Goal: Information Seeking & Learning: Learn about a topic

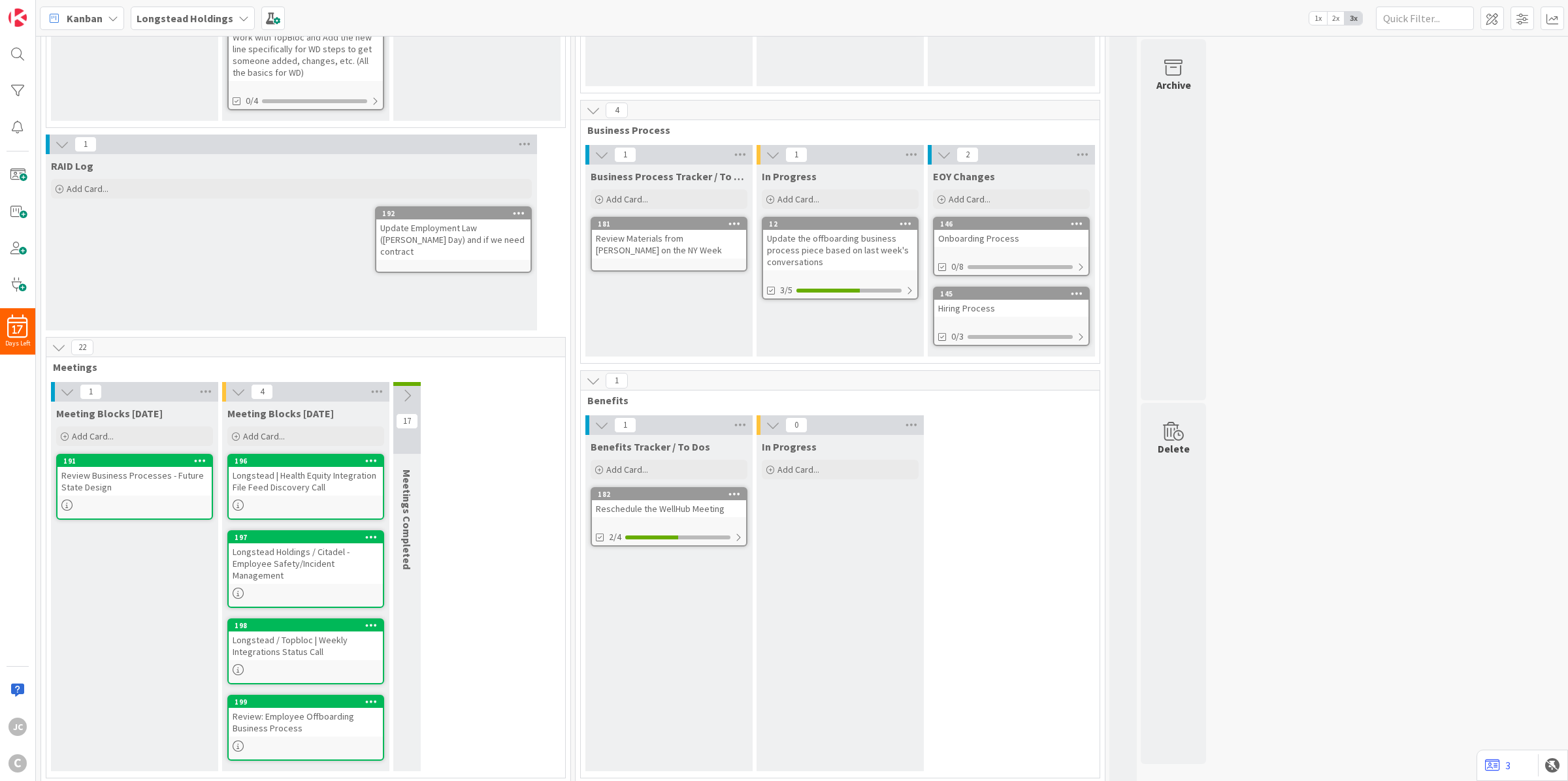
scroll to position [246, 0]
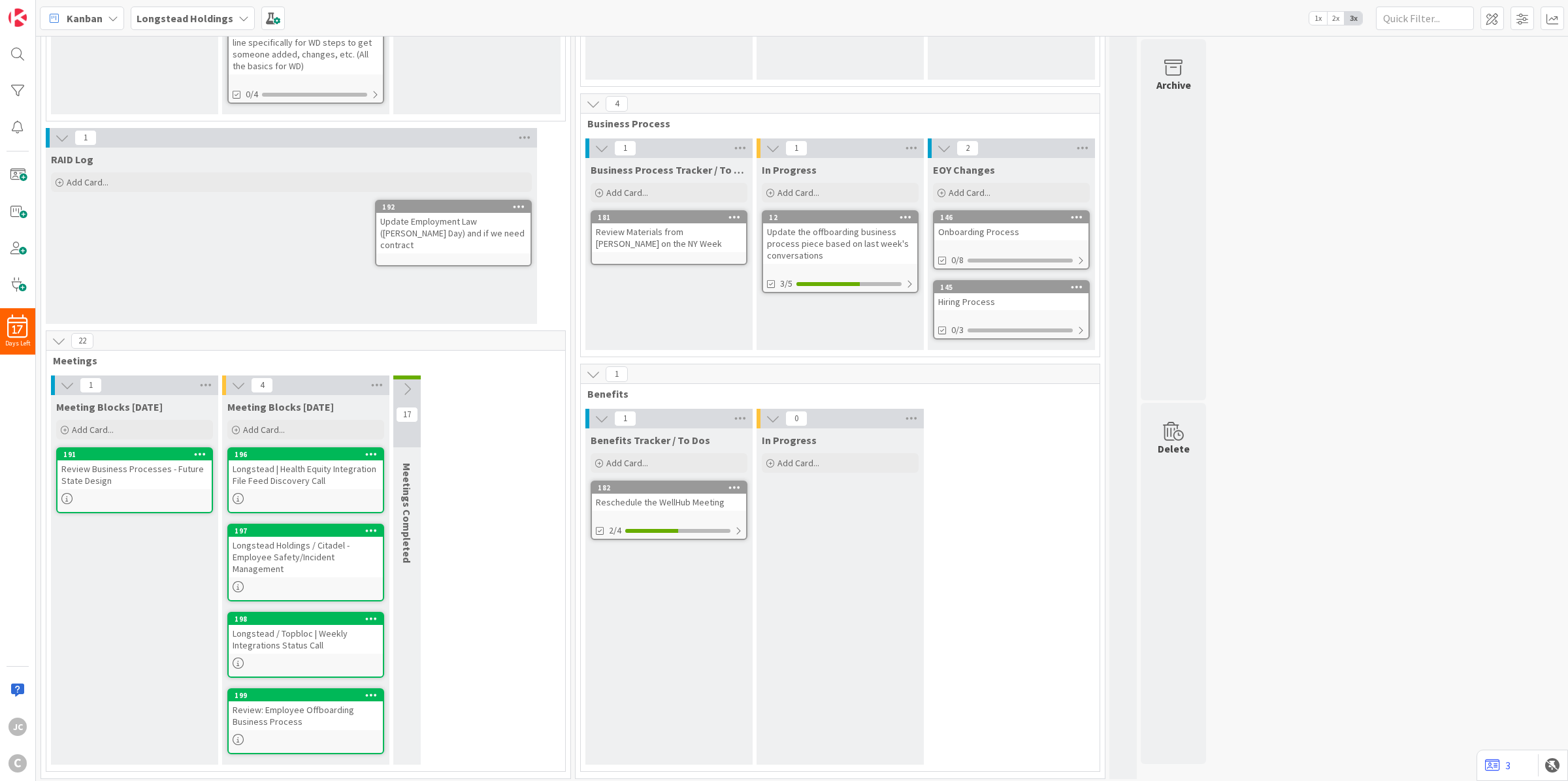
click at [415, 390] on button at bounding box center [407, 389] width 28 height 19
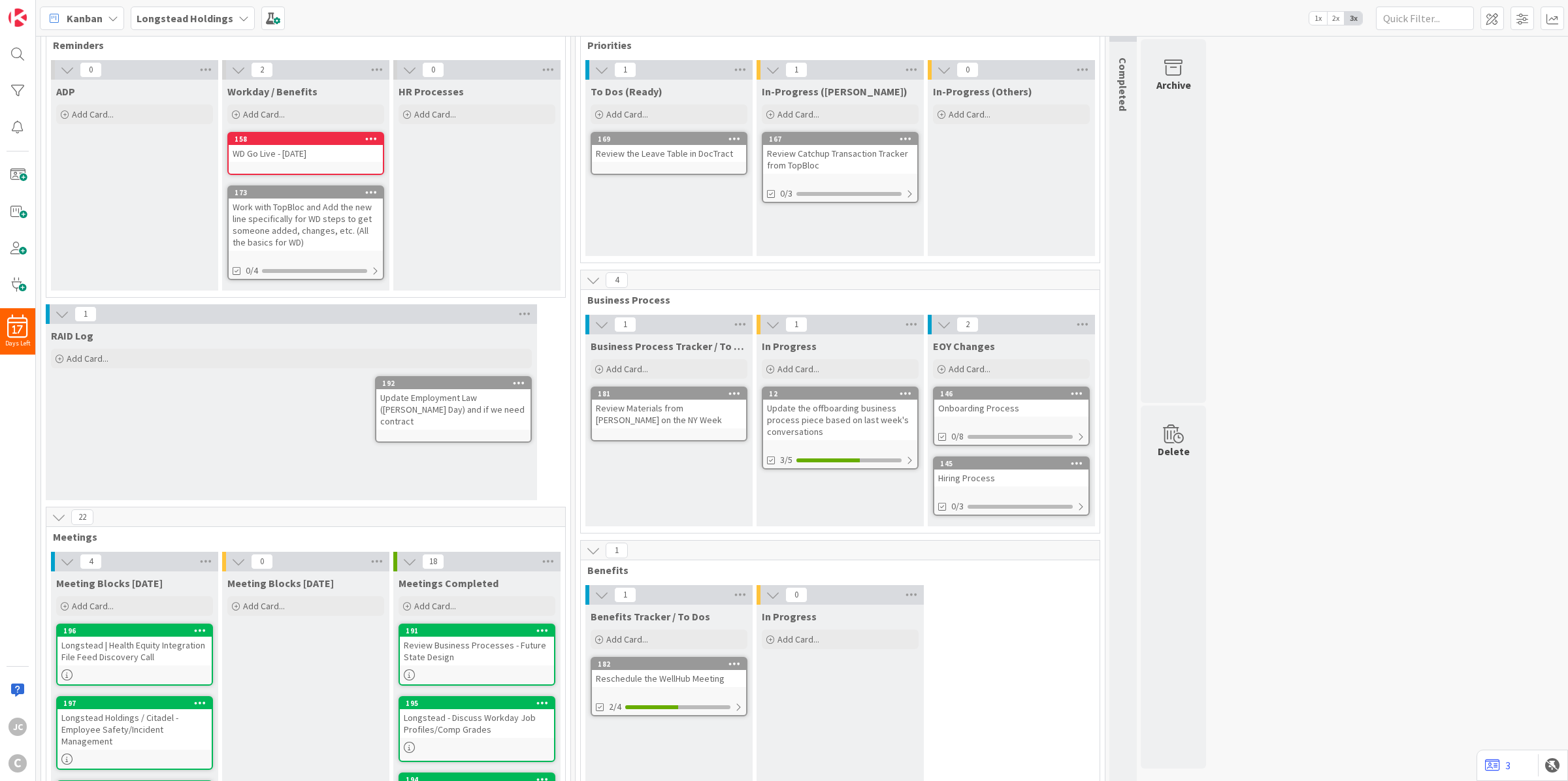
scroll to position [98, 0]
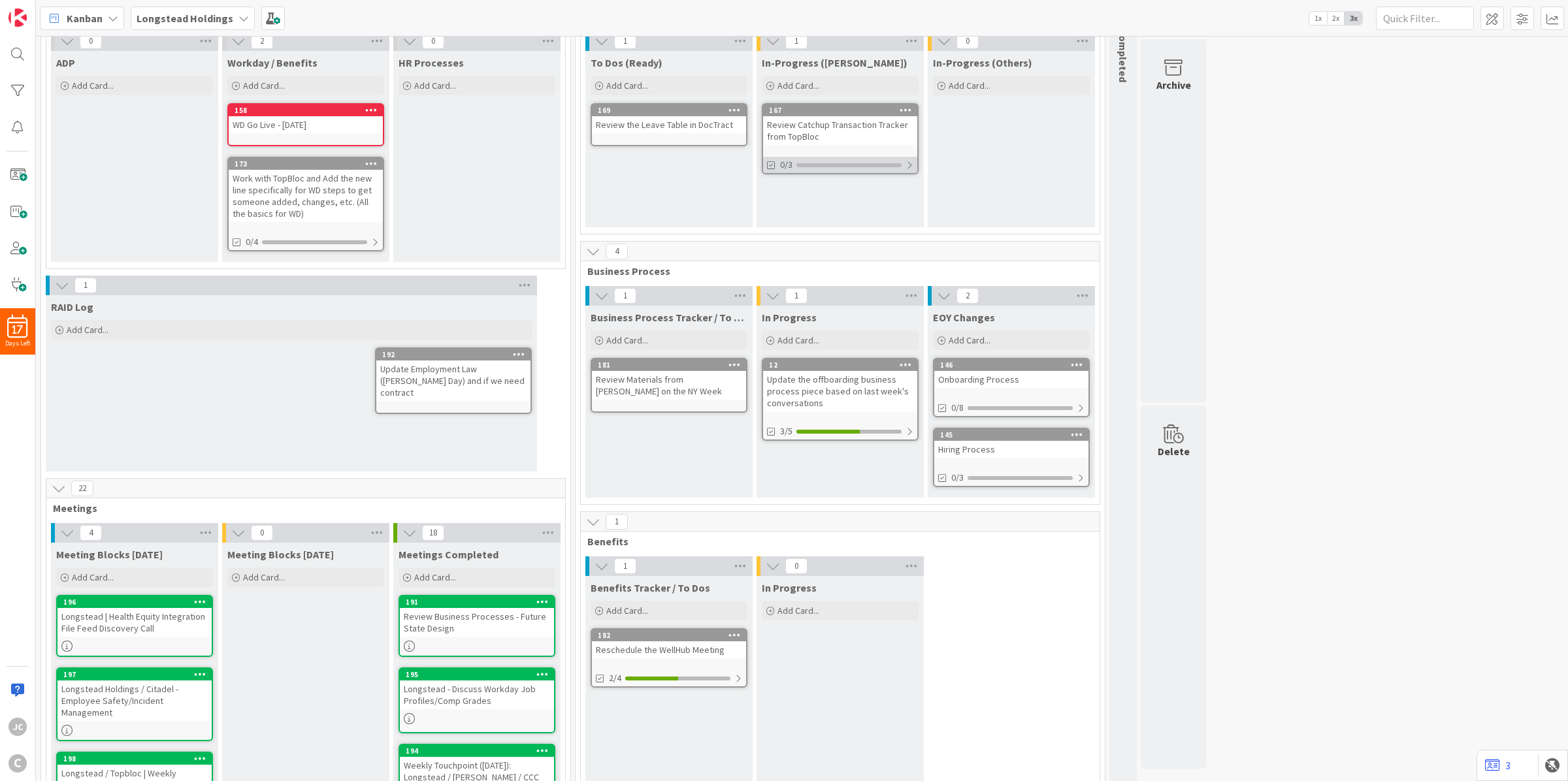
click at [903, 159] on div "0/3" at bounding box center [839, 164] width 154 height 16
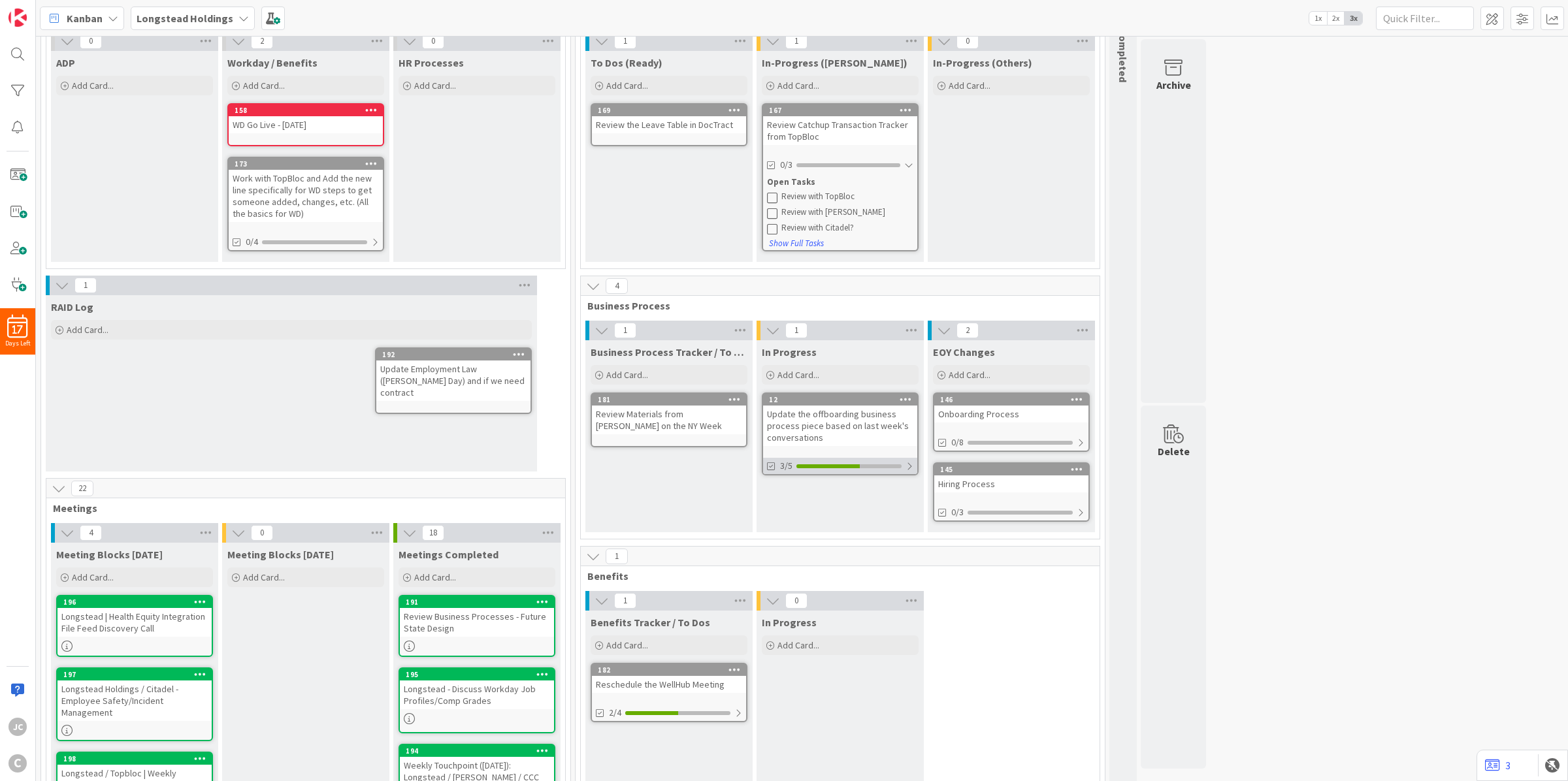
click at [905, 464] on div "3/5" at bounding box center [839, 465] width 154 height 16
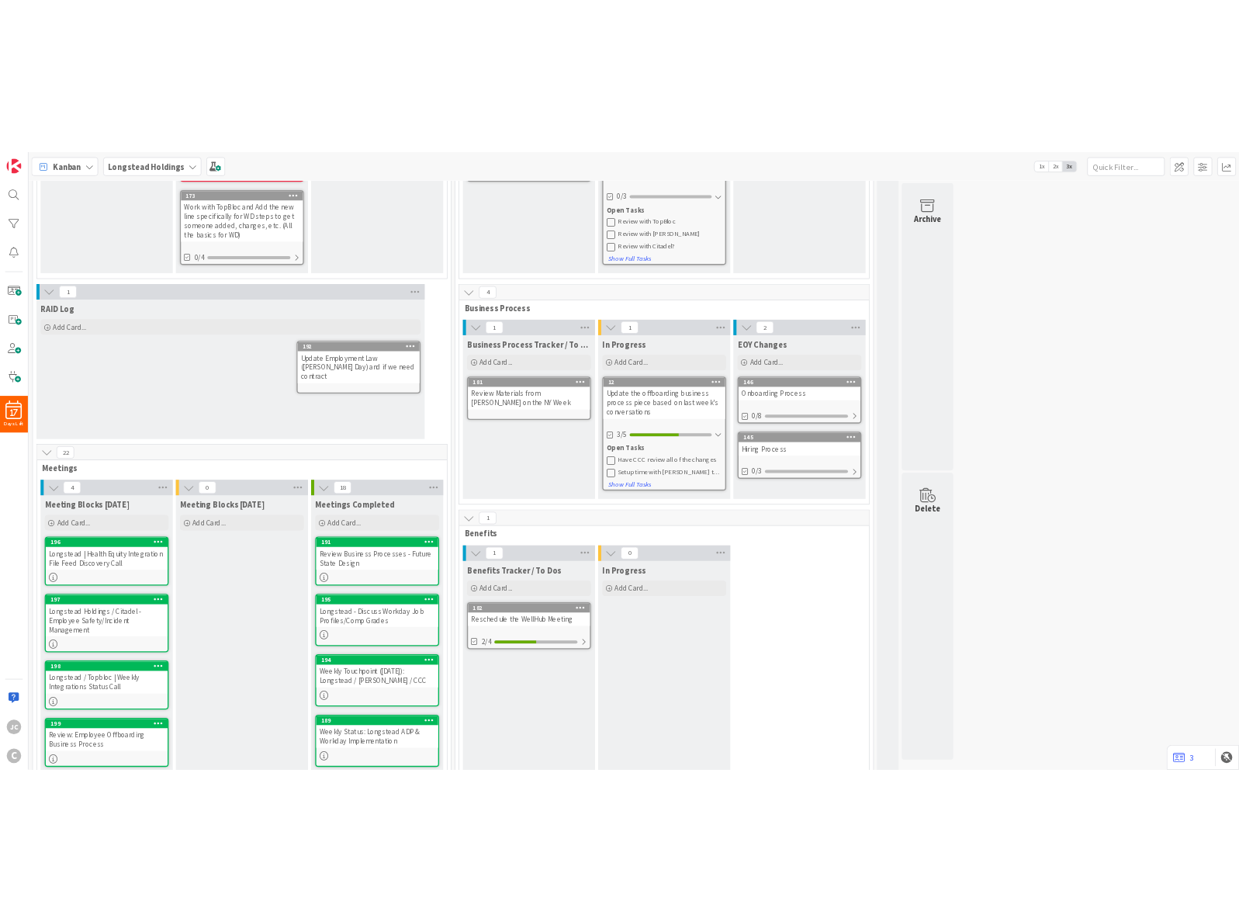
scroll to position [407, 0]
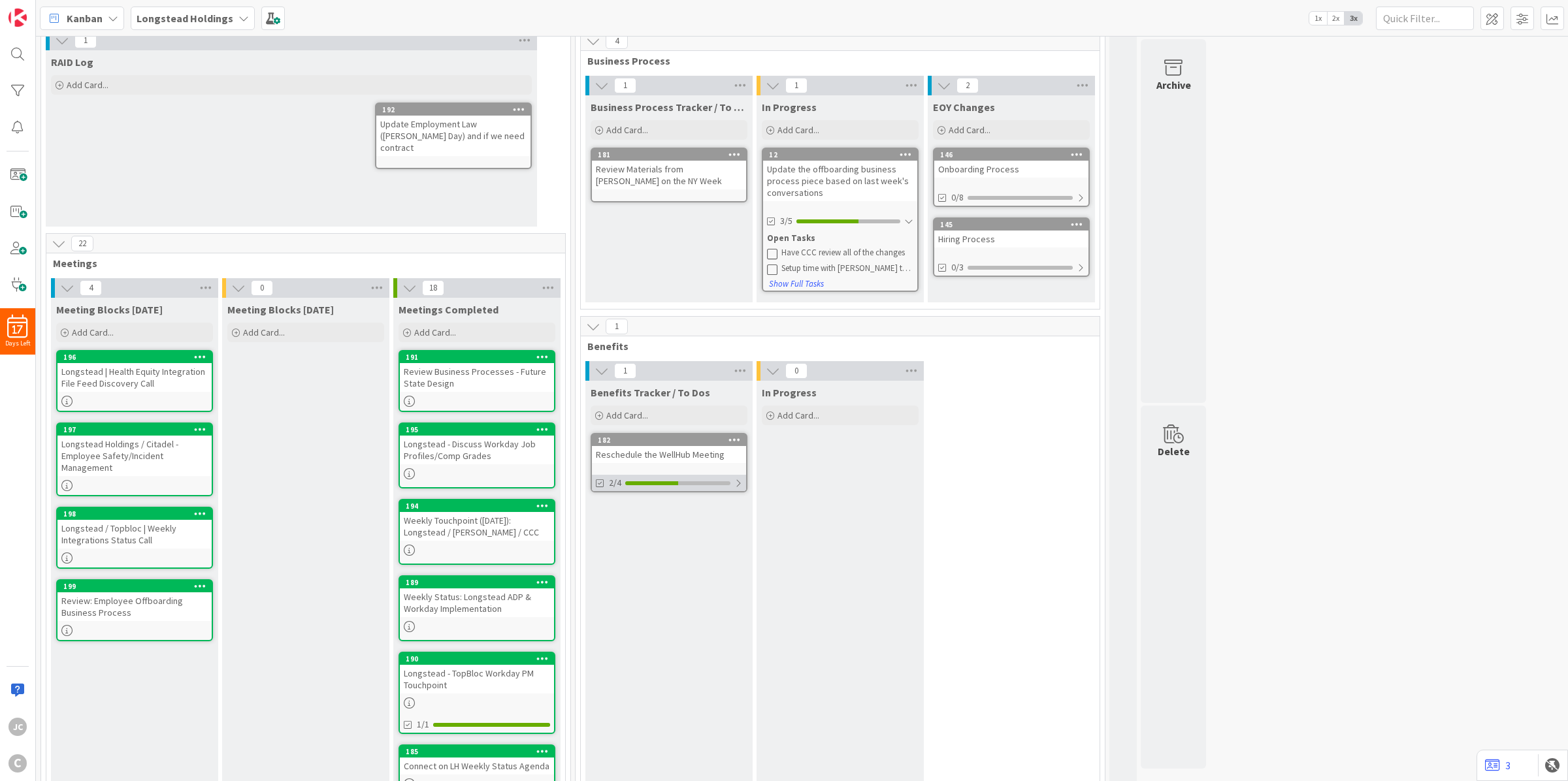
click at [745, 485] on div "2/4" at bounding box center [668, 482] width 154 height 16
click at [672, 511] on div "Get availability from [GEOGRAPHIC_DATA]" at bounding box center [676, 514] width 132 height 10
click at [598, 513] on icon at bounding box center [601, 515] width 10 height 10
click at [141, 377] on div "Longstead | Health Equity Integration File Feed Discovery Call" at bounding box center [134, 377] width 154 height 29
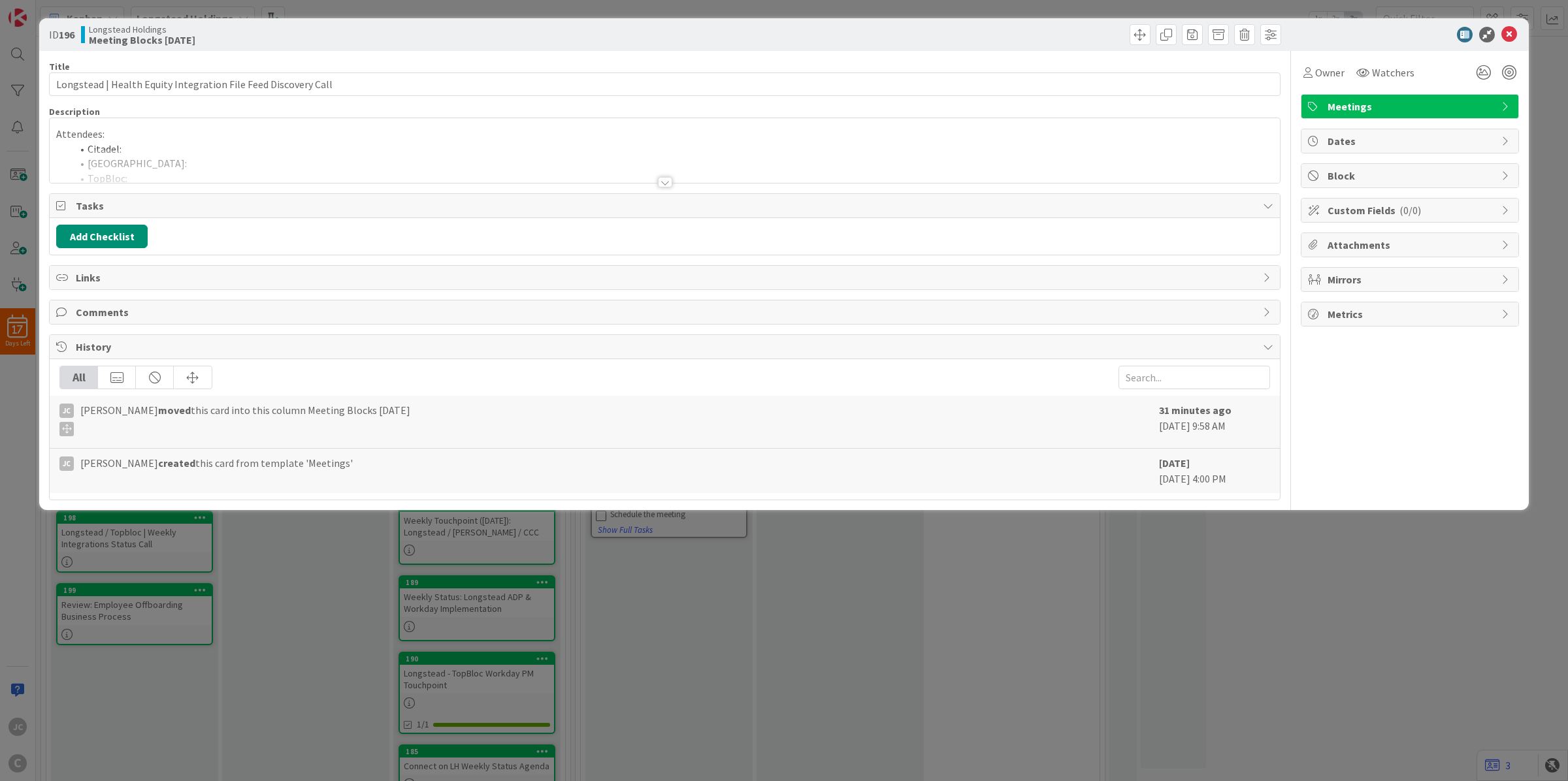
click at [141, 133] on p "Attendees:" at bounding box center [665, 135] width 1217 height 15
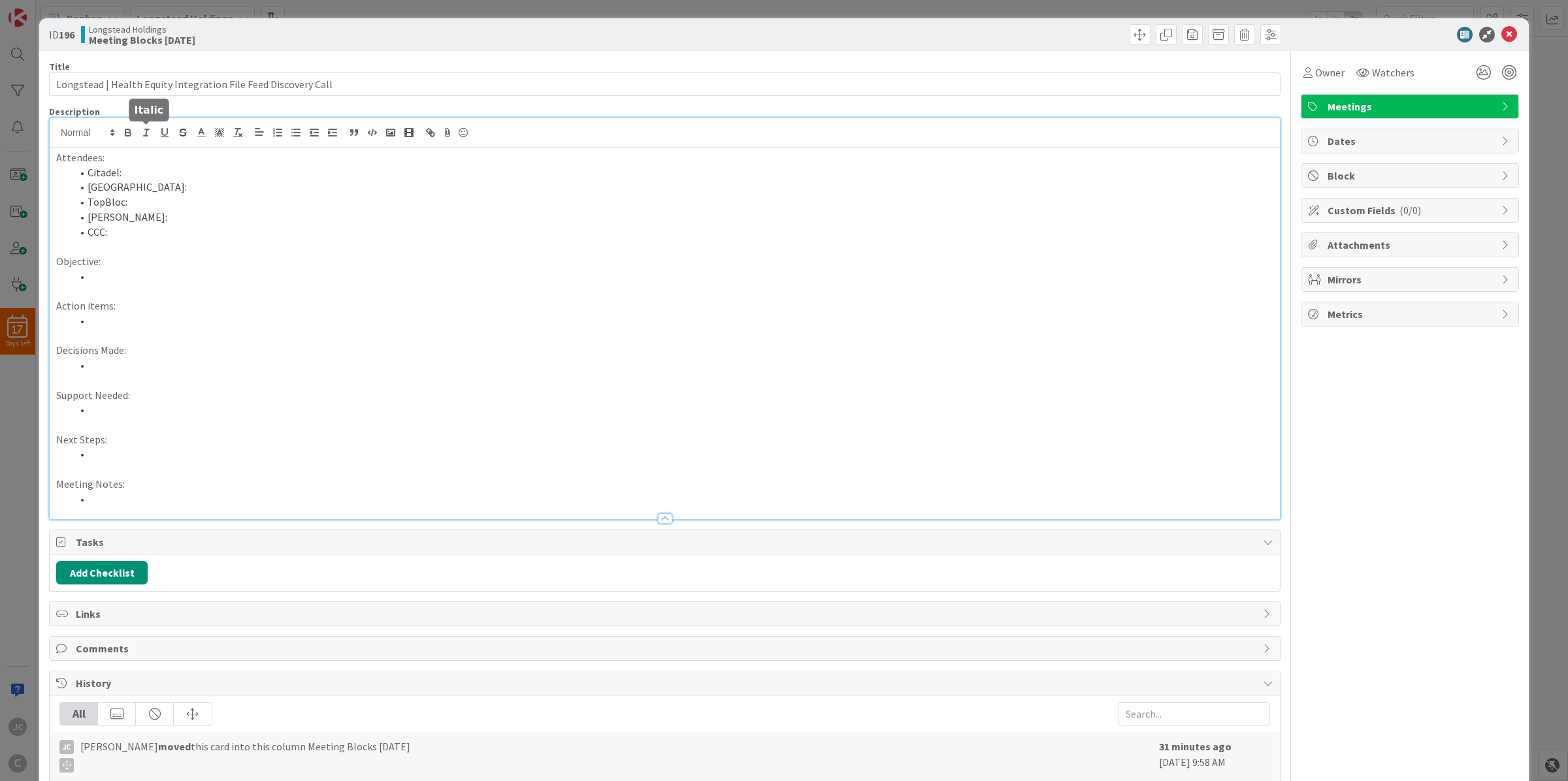
click at [173, 197] on li "TopBloc:" at bounding box center [672, 202] width 1201 height 15
click at [187, 172] on li "Citadel:" at bounding box center [672, 173] width 1201 height 15
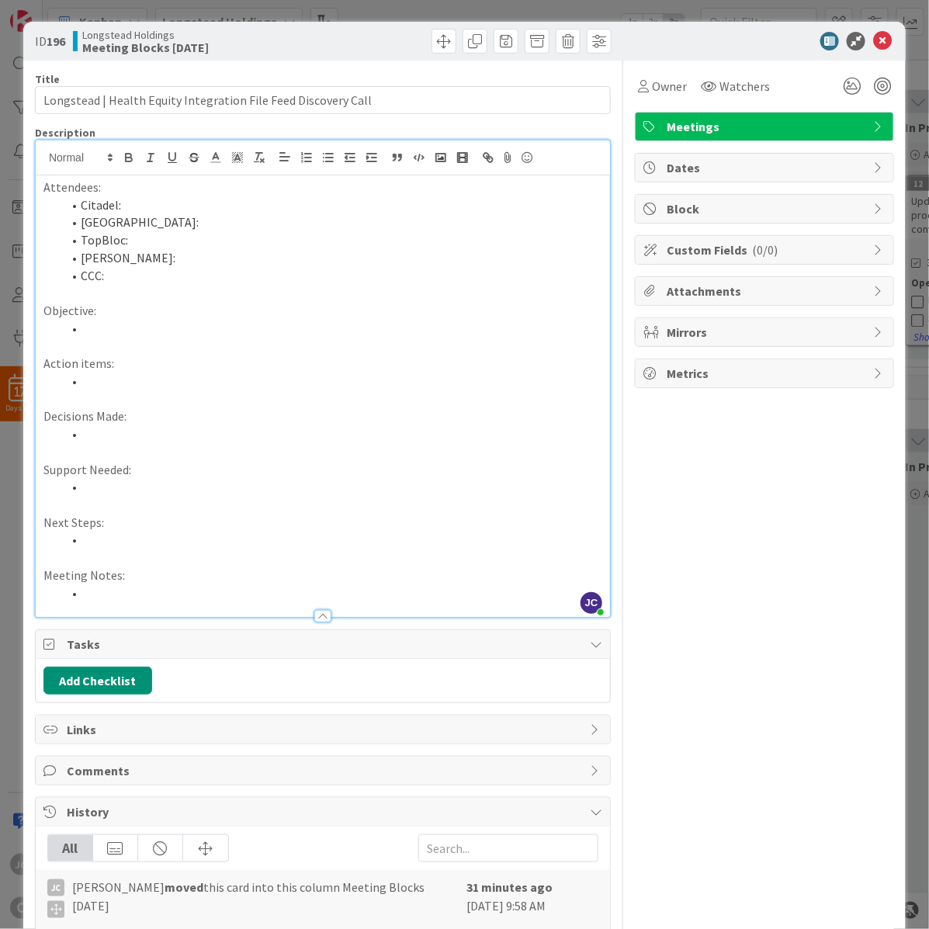
click at [203, 276] on li "CCC:" at bounding box center [332, 276] width 540 height 18
click at [202, 210] on li "Citadel:" at bounding box center [332, 205] width 540 height 18
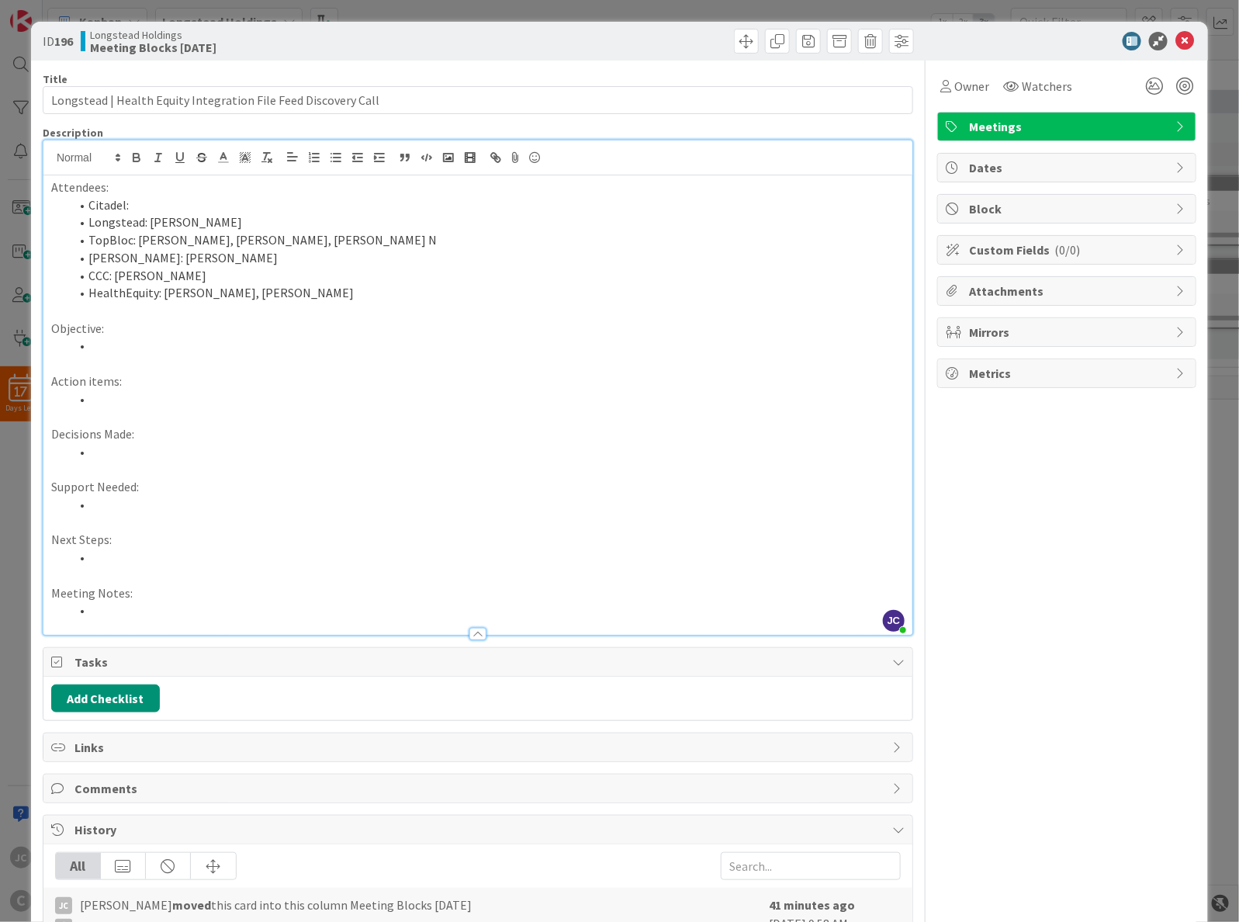
click at [293, 552] on li at bounding box center [487, 558] width 835 height 18
click at [952, 719] on div "Owner Watchers Meetings Dates Block Custom Fields ( 0/0 ) Attachments Mirrors M…" at bounding box center [1066, 536] width 259 height 951
click at [1176, 40] on icon at bounding box center [1185, 41] width 19 height 19
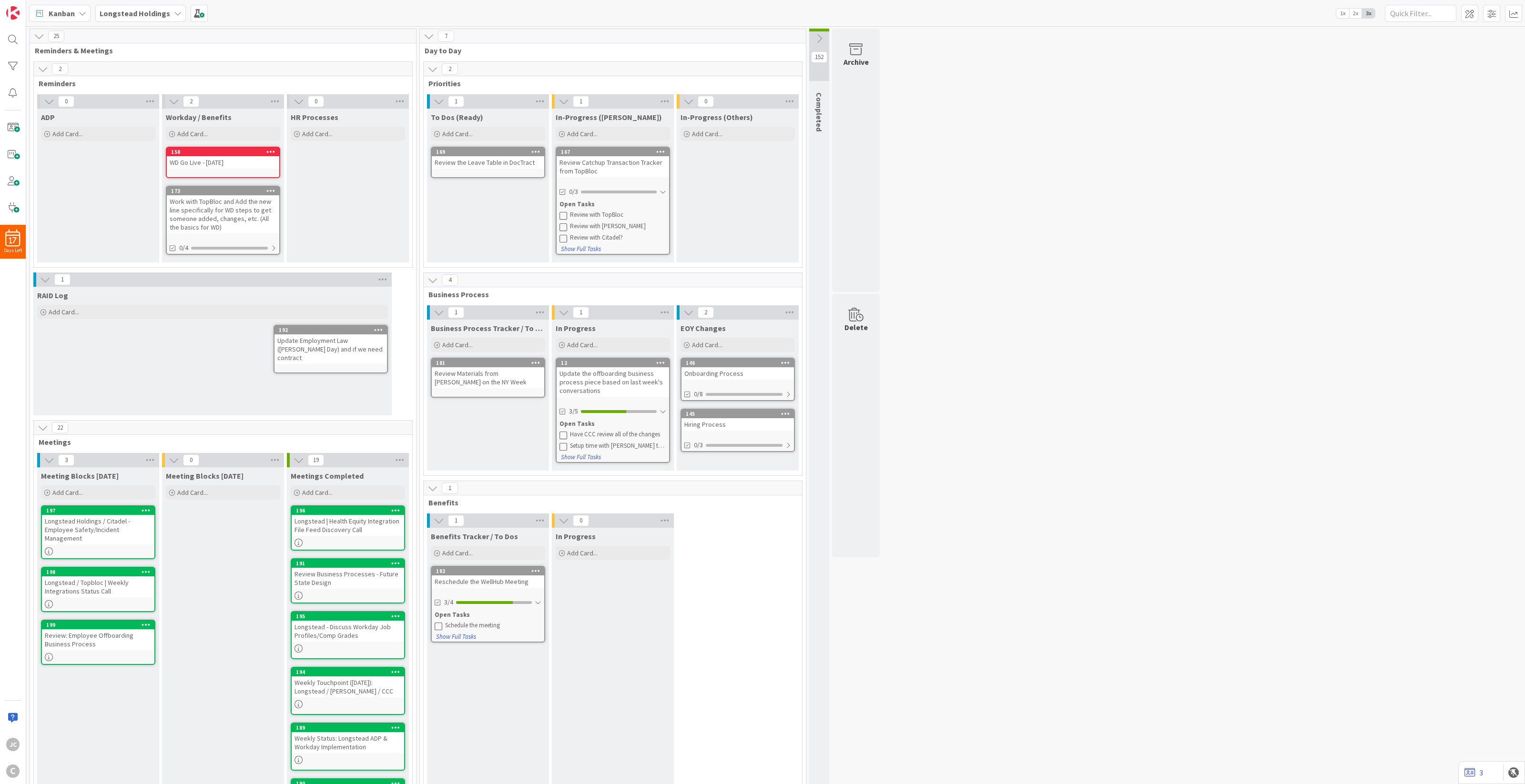
click at [259, 218] on div "Work with TopBloc and Add the new line specifically for WD steps to get someone…" at bounding box center [223, 214] width 112 height 38
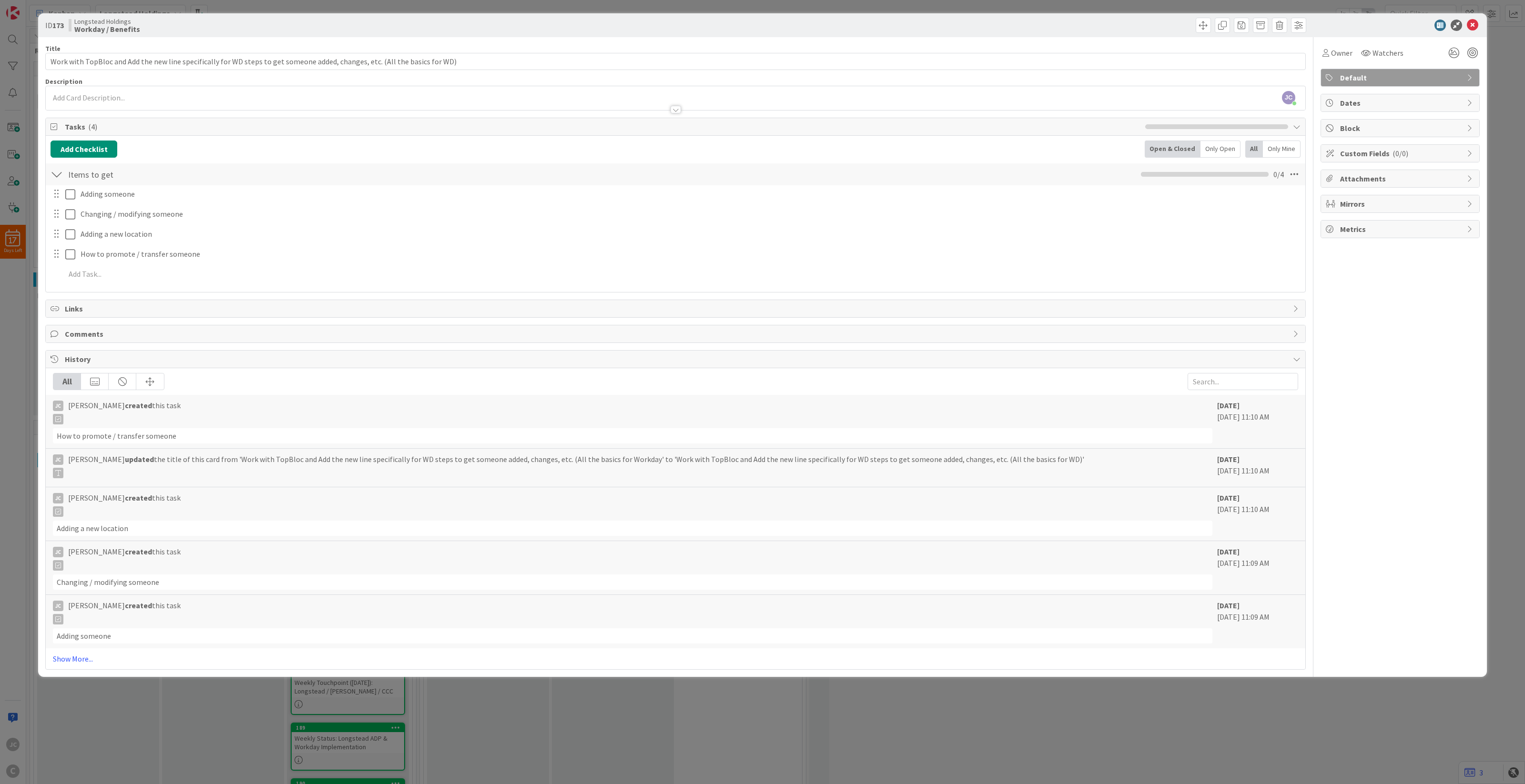
click at [235, 569] on div "ID 173 Longstead Holdings Workday / Benefits Title 124 / 128 Work with TopBloc …" at bounding box center [762, 392] width 1525 height 784
